Goal: Ask a question

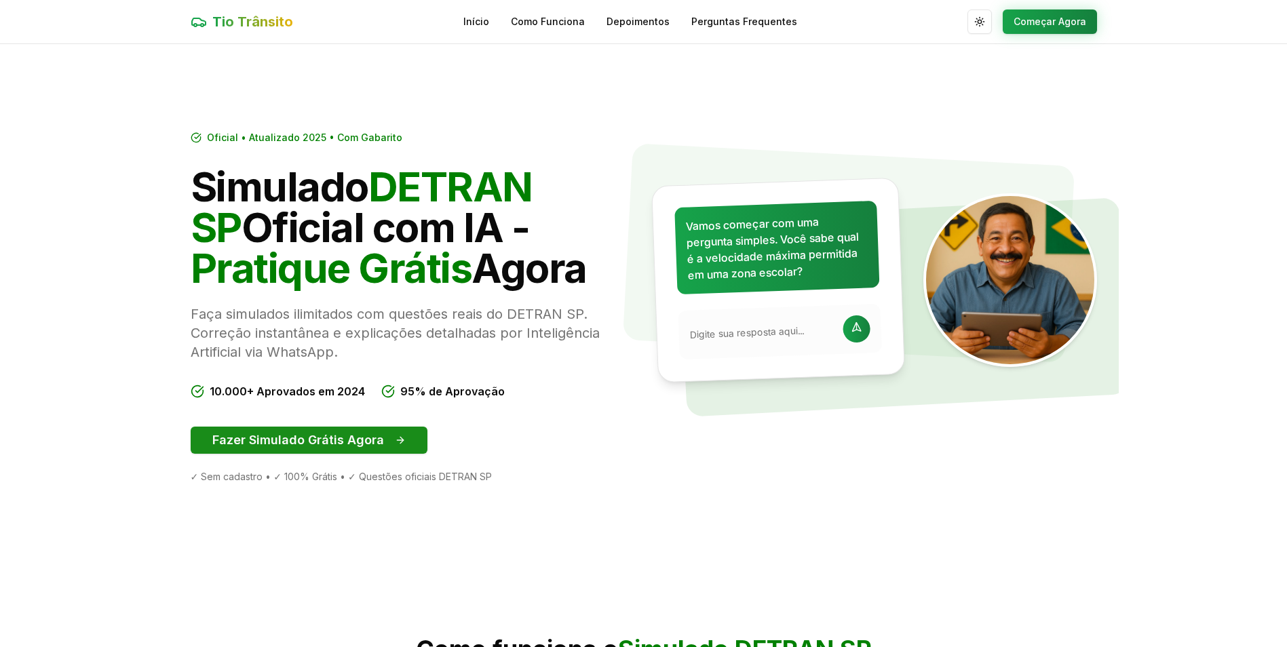
click at [267, 427] on button "Fazer Simulado Grátis Agora" at bounding box center [309, 440] width 237 height 27
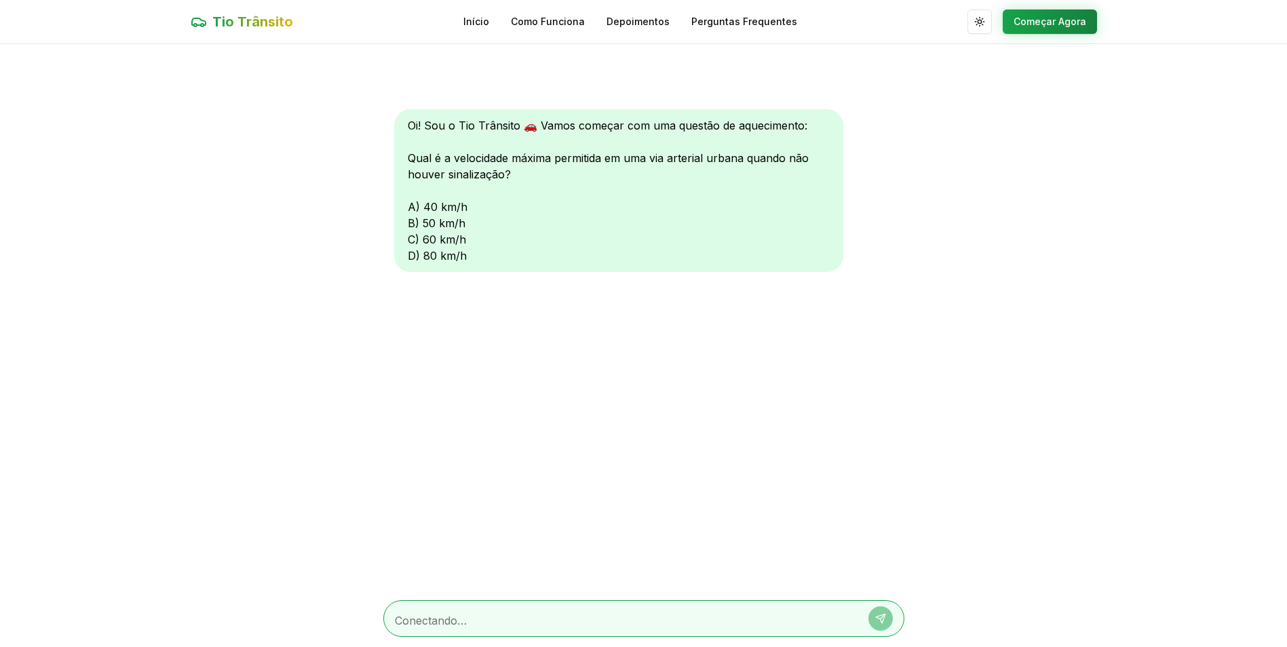
scroll to position [1, 0]
click at [527, 153] on div "Oi! Sou o Tio Trânsito 🚗 Vamos começar com uma questão de aquecimento: Qual é a…" at bounding box center [618, 190] width 449 height 163
click at [499, 157] on div "Oi! Sou o Tio Trânsito 🚗 Vamos começar com uma questão de aquecimento: Qual é a…" at bounding box center [618, 190] width 449 height 163
click at [464, 157] on div "Oi! Sou o Tio Trânsito 🚗 Vamos começar com uma questão de aquecimento: Qual é a…" at bounding box center [618, 190] width 449 height 163
click at [509, 624] on textarea at bounding box center [625, 618] width 460 height 12
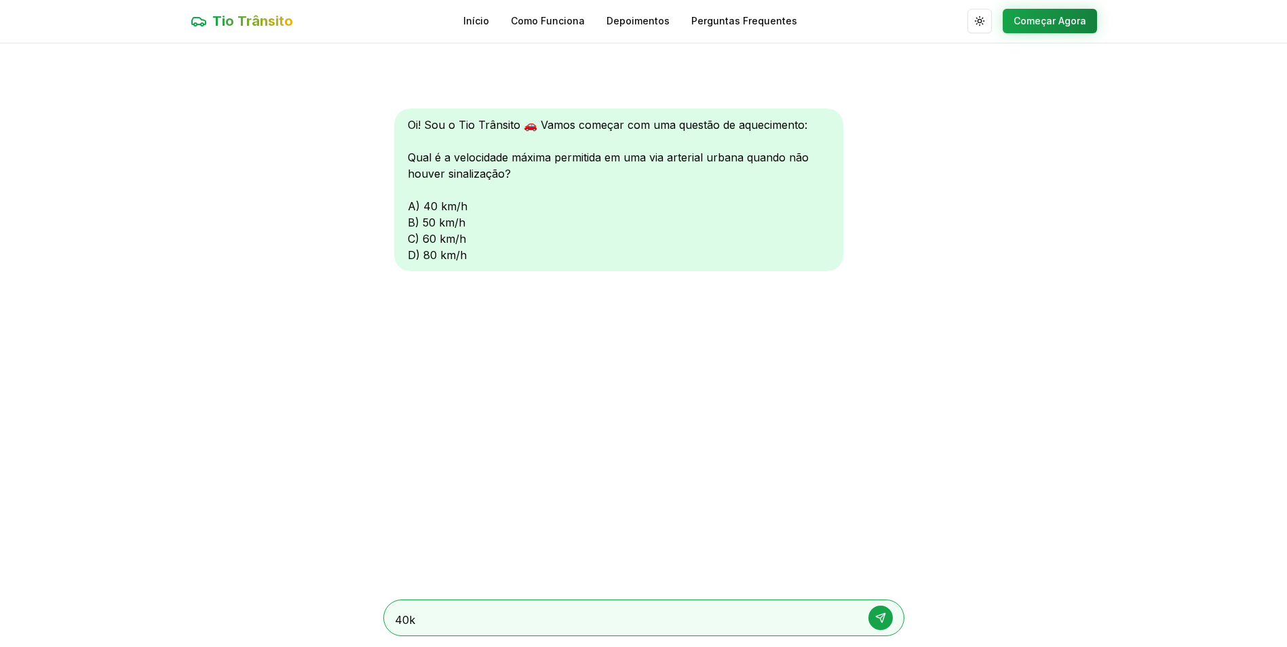
type textarea "40km"
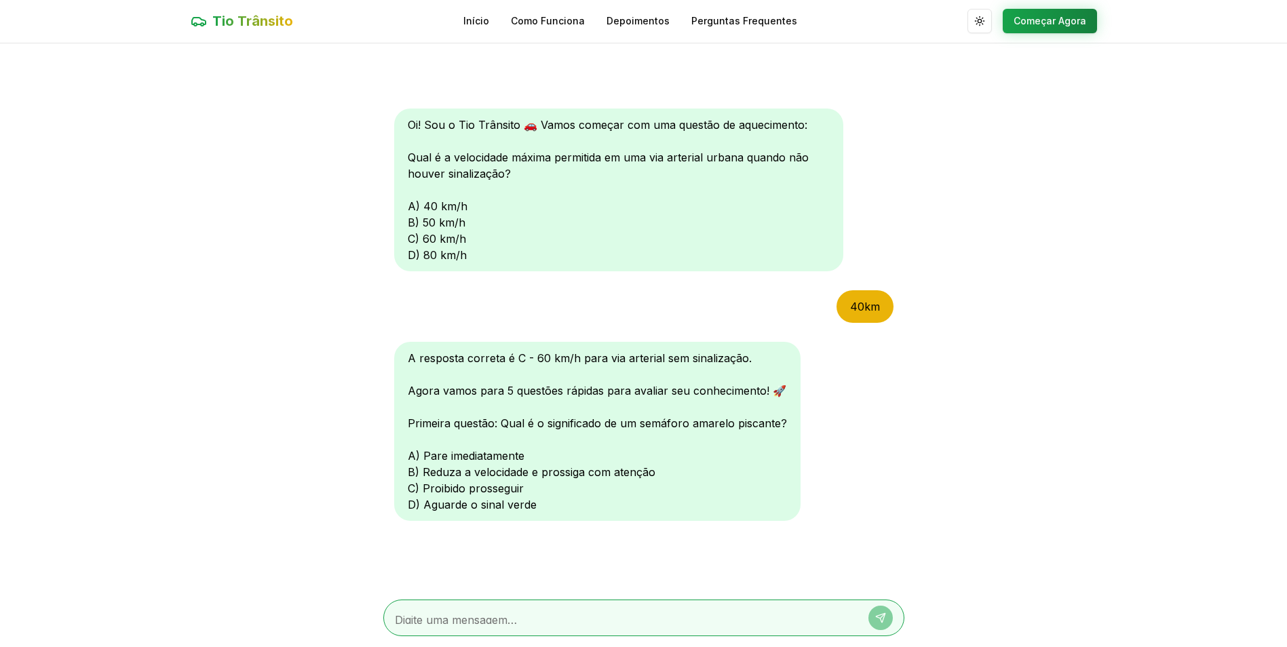
type textarea "b"
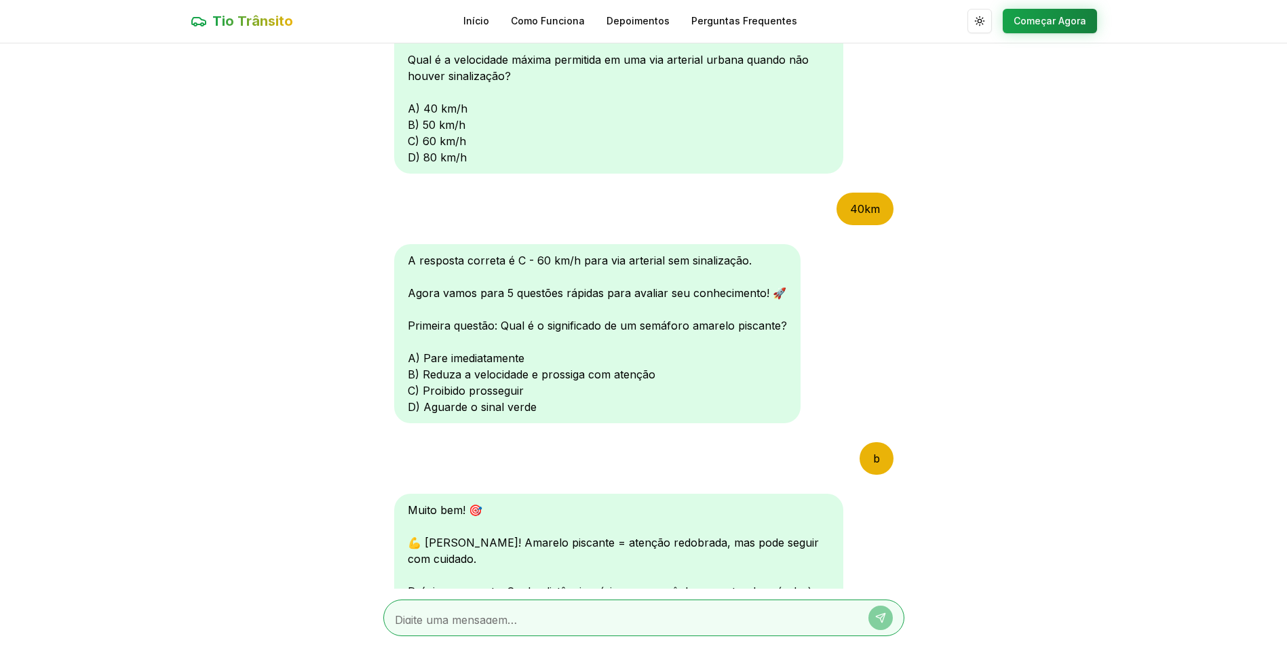
type textarea "c"
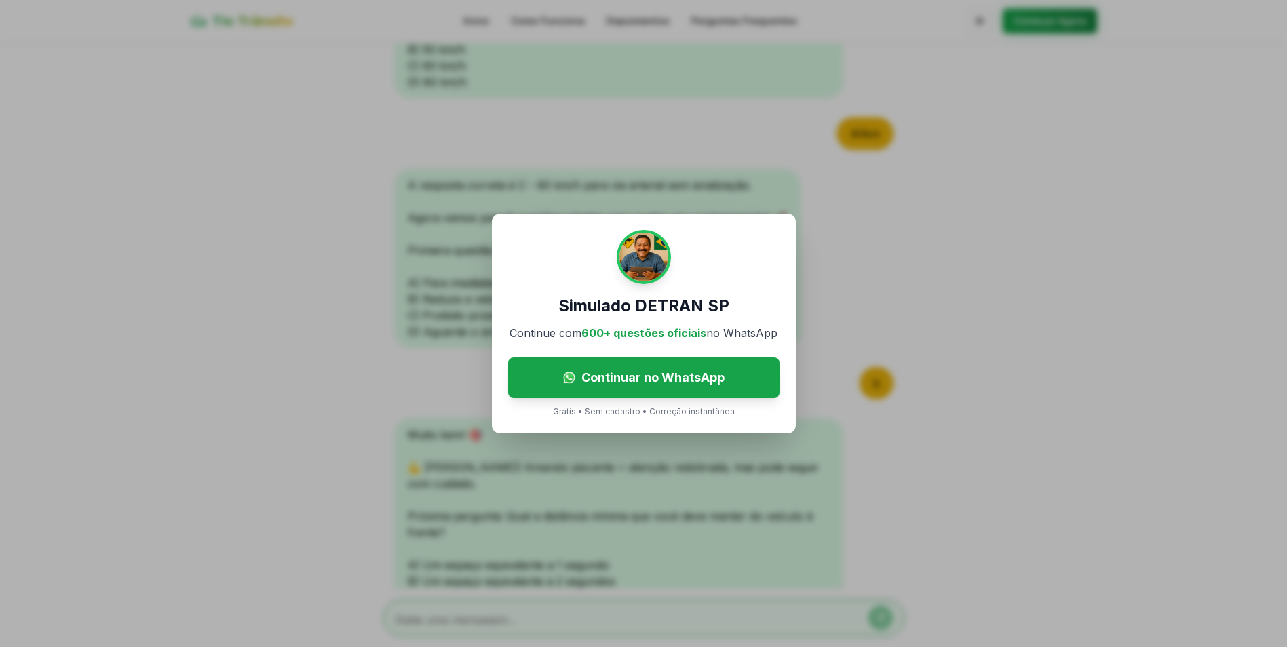
scroll to position [309, 0]
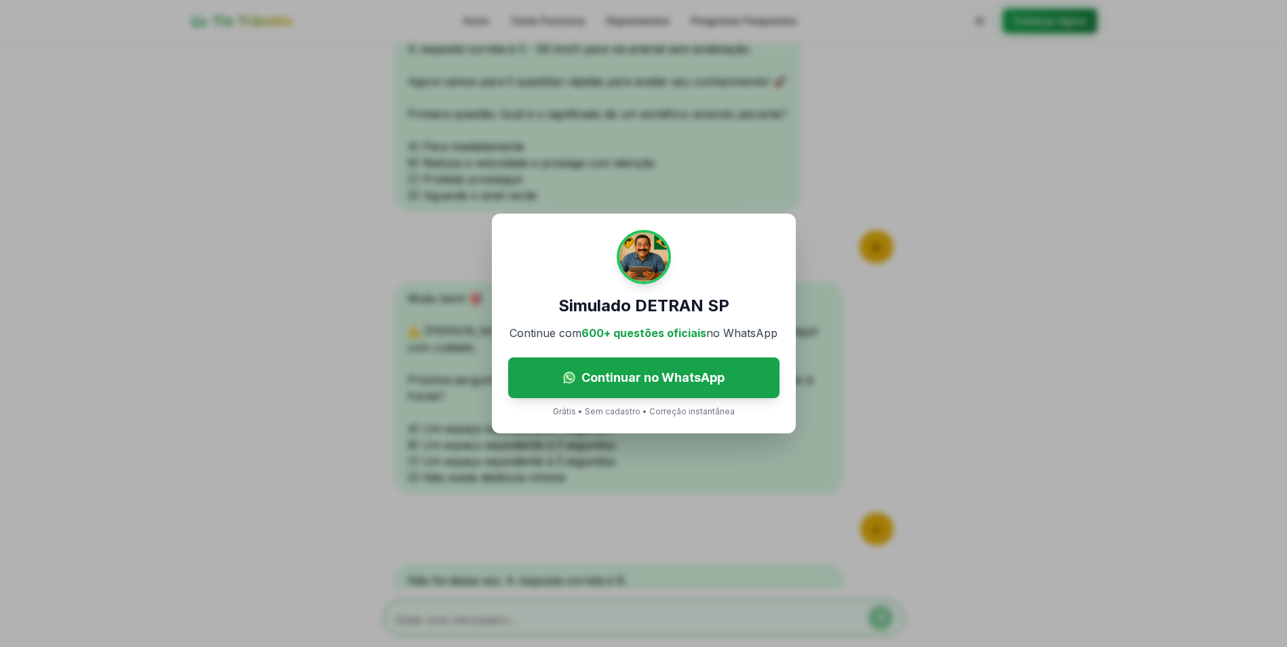
click at [440, 383] on div "Simulado DETRAN SP Continue com 600+ questões oficiais no WhatsApp Continuar no…" at bounding box center [643, 323] width 1287 height 647
